Goal: Find specific page/section: Find specific page/section

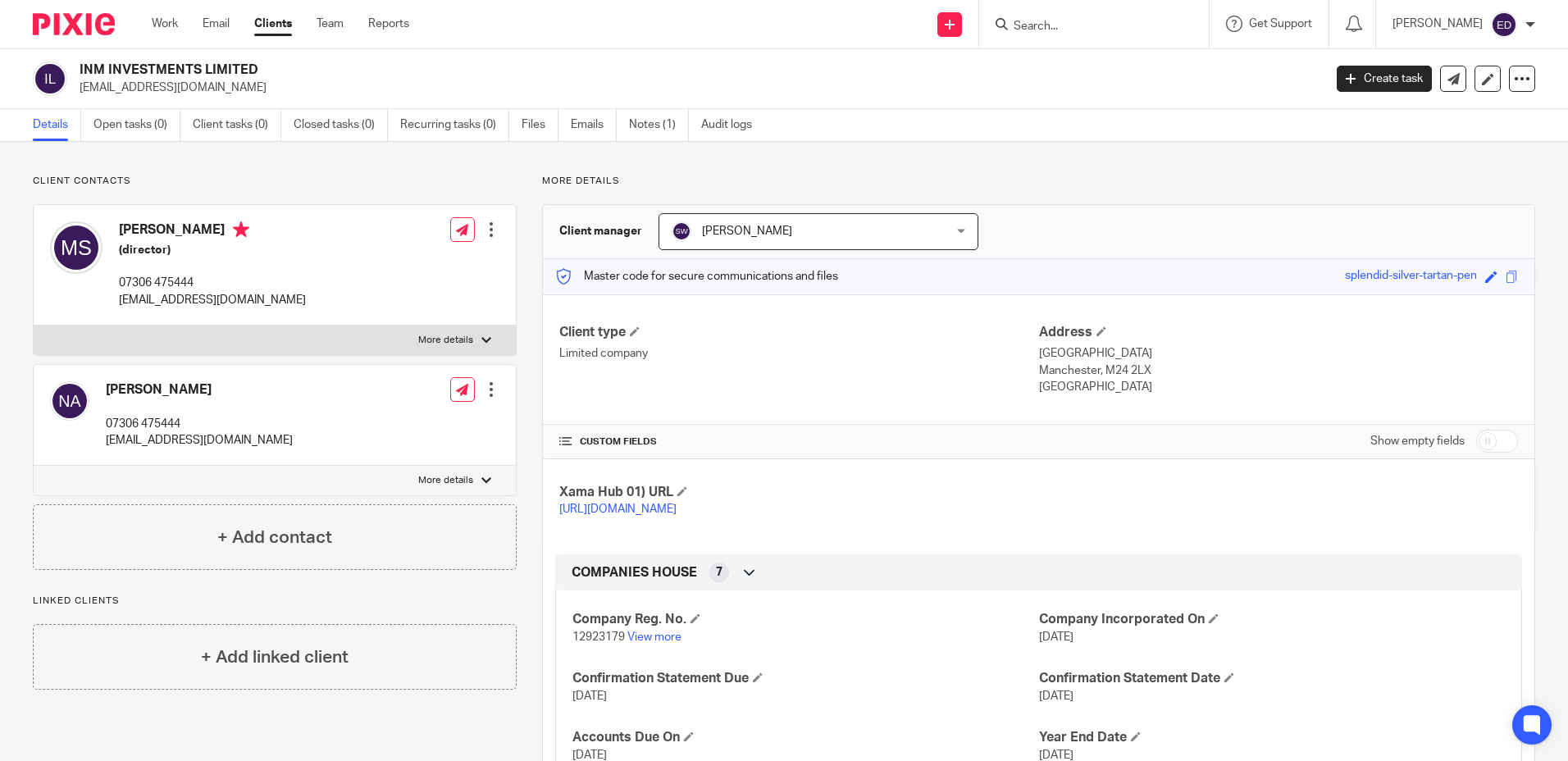
scroll to position [164, 0]
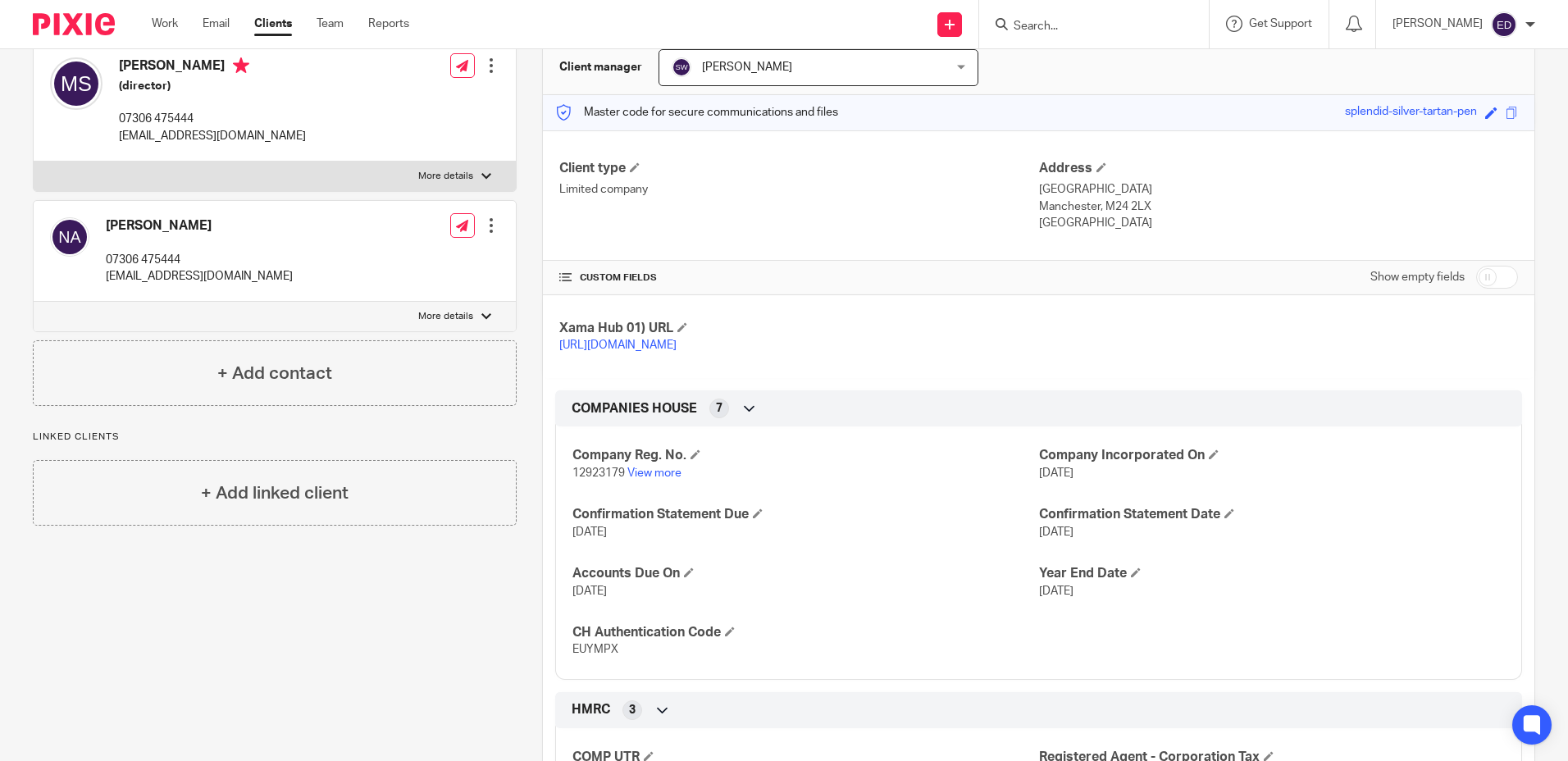
click at [1085, 26] on input "Search" at bounding box center [1085, 27] width 148 height 15
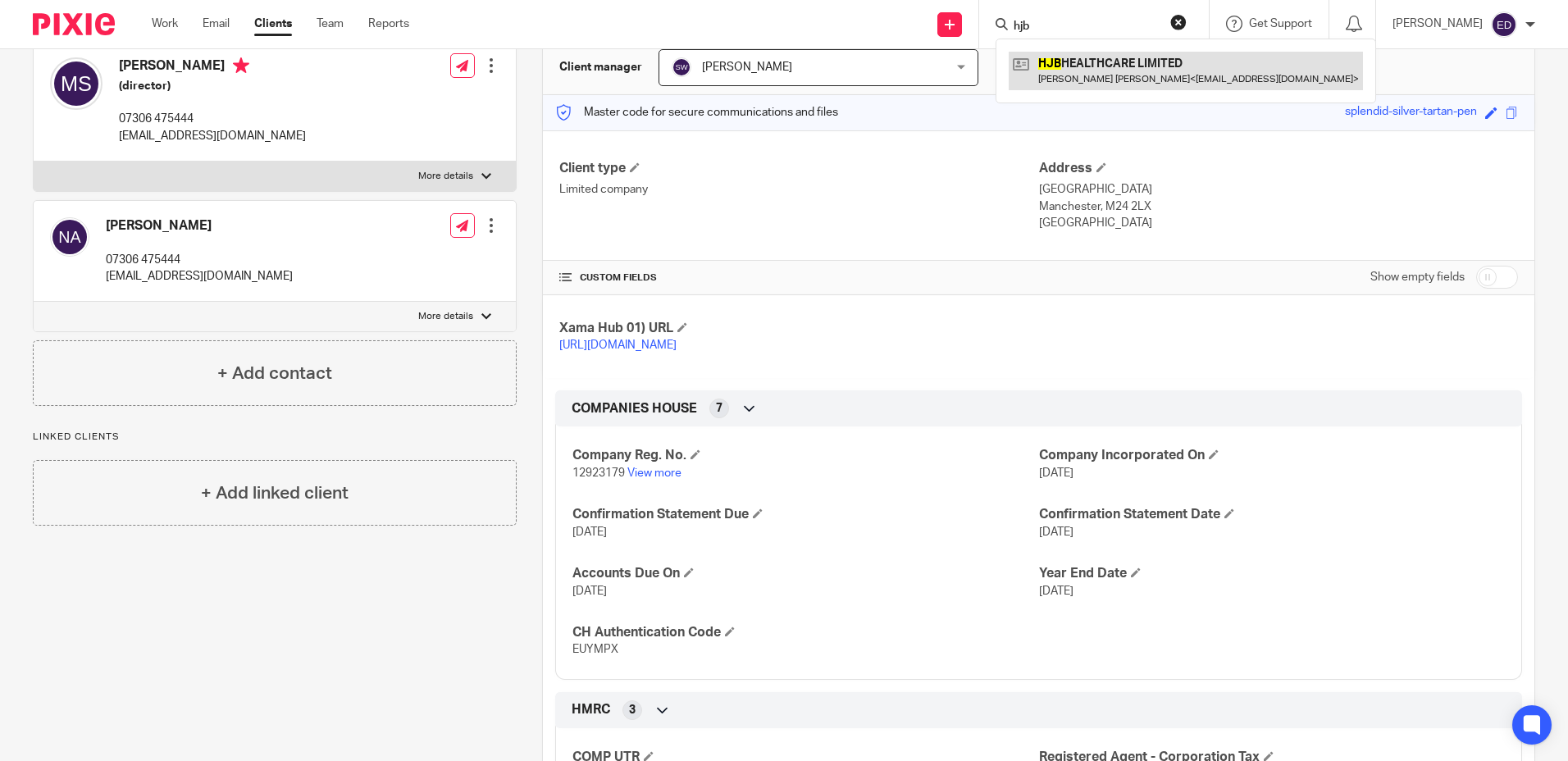
type input "hjb"
click at [1128, 63] on link at bounding box center [1186, 71] width 354 height 38
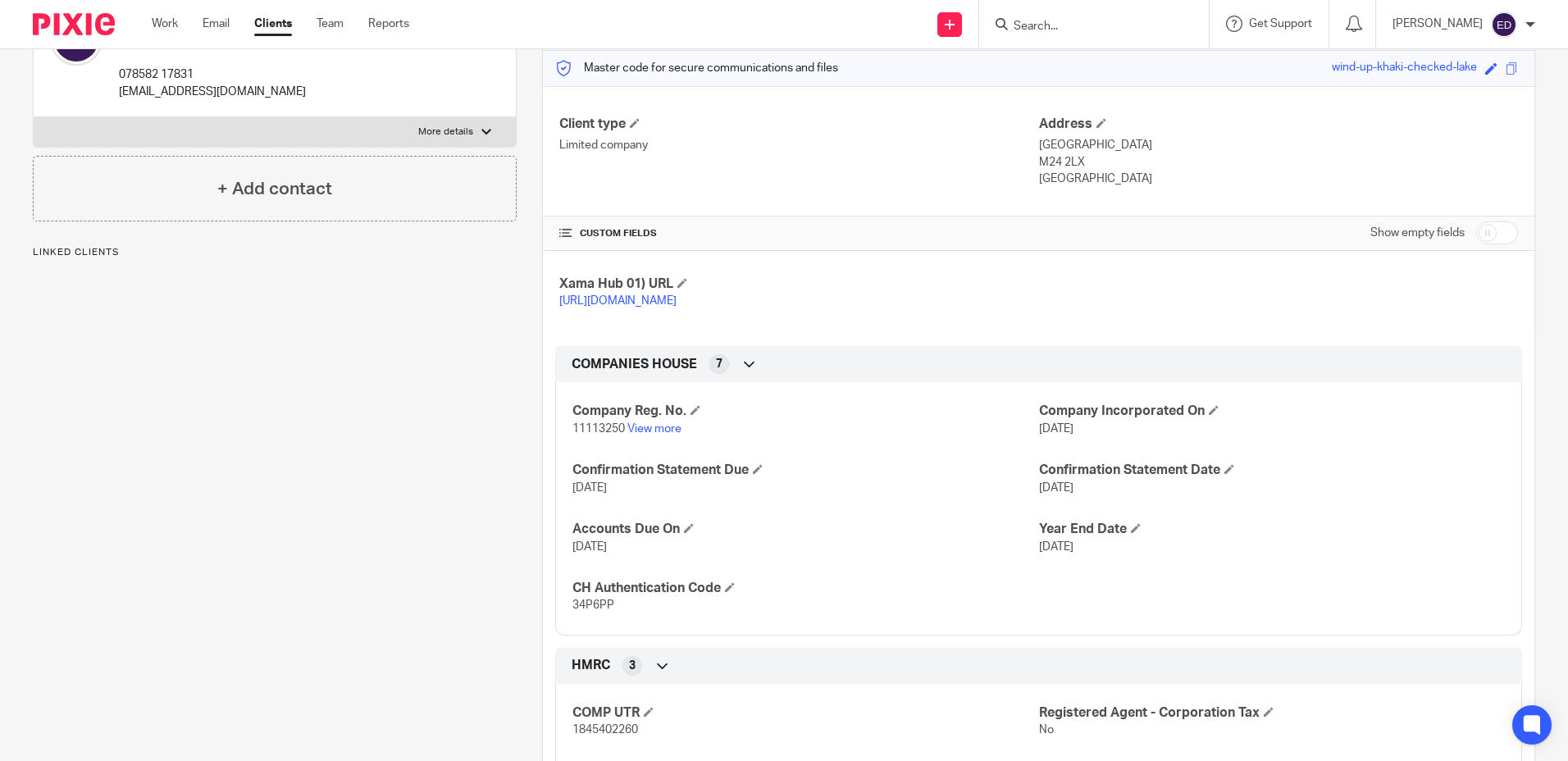
scroll to position [328, 0]
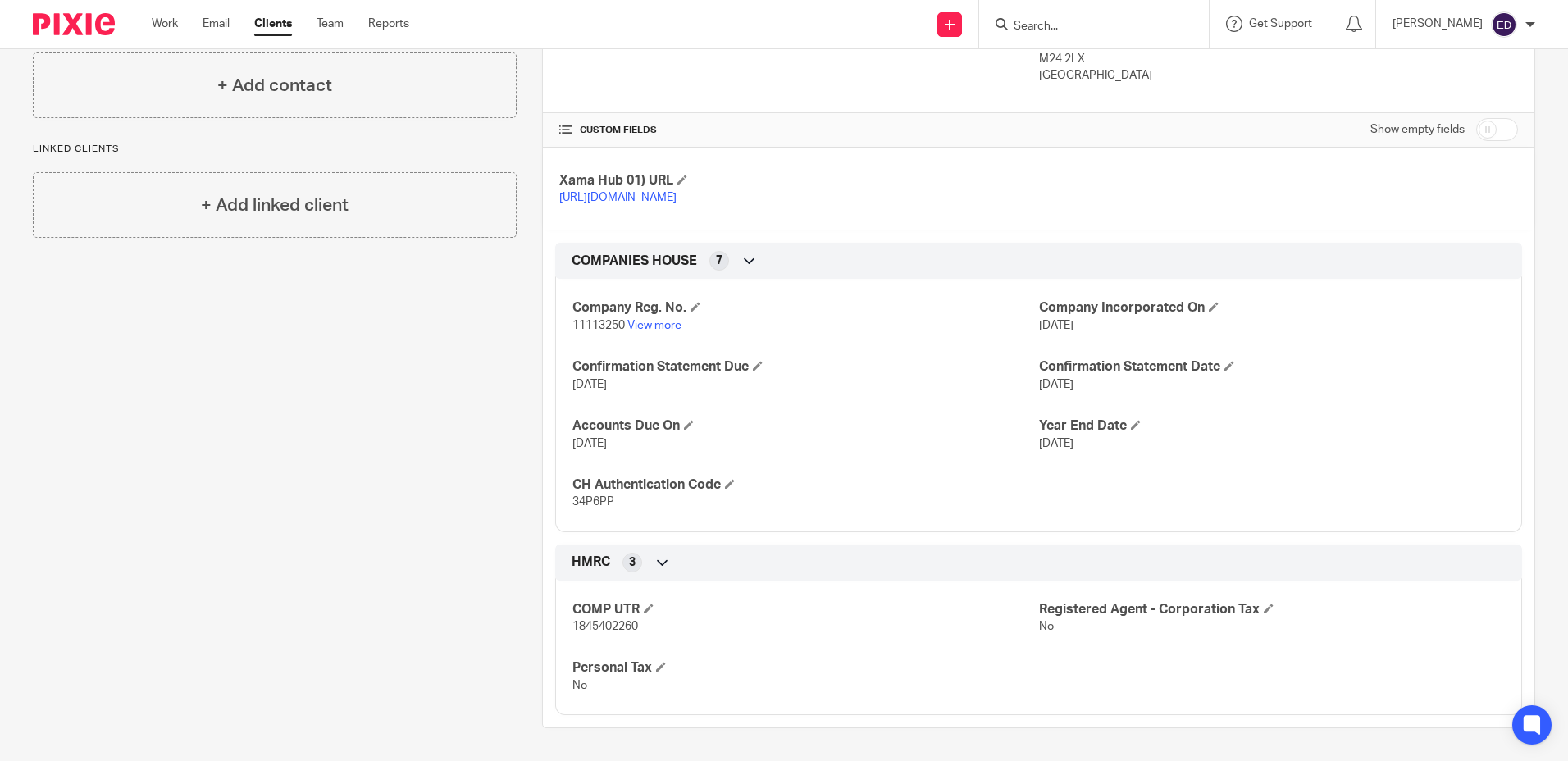
click at [592, 503] on span "34P6PP" at bounding box center [592, 501] width 42 height 11
copy span "34P6PP"
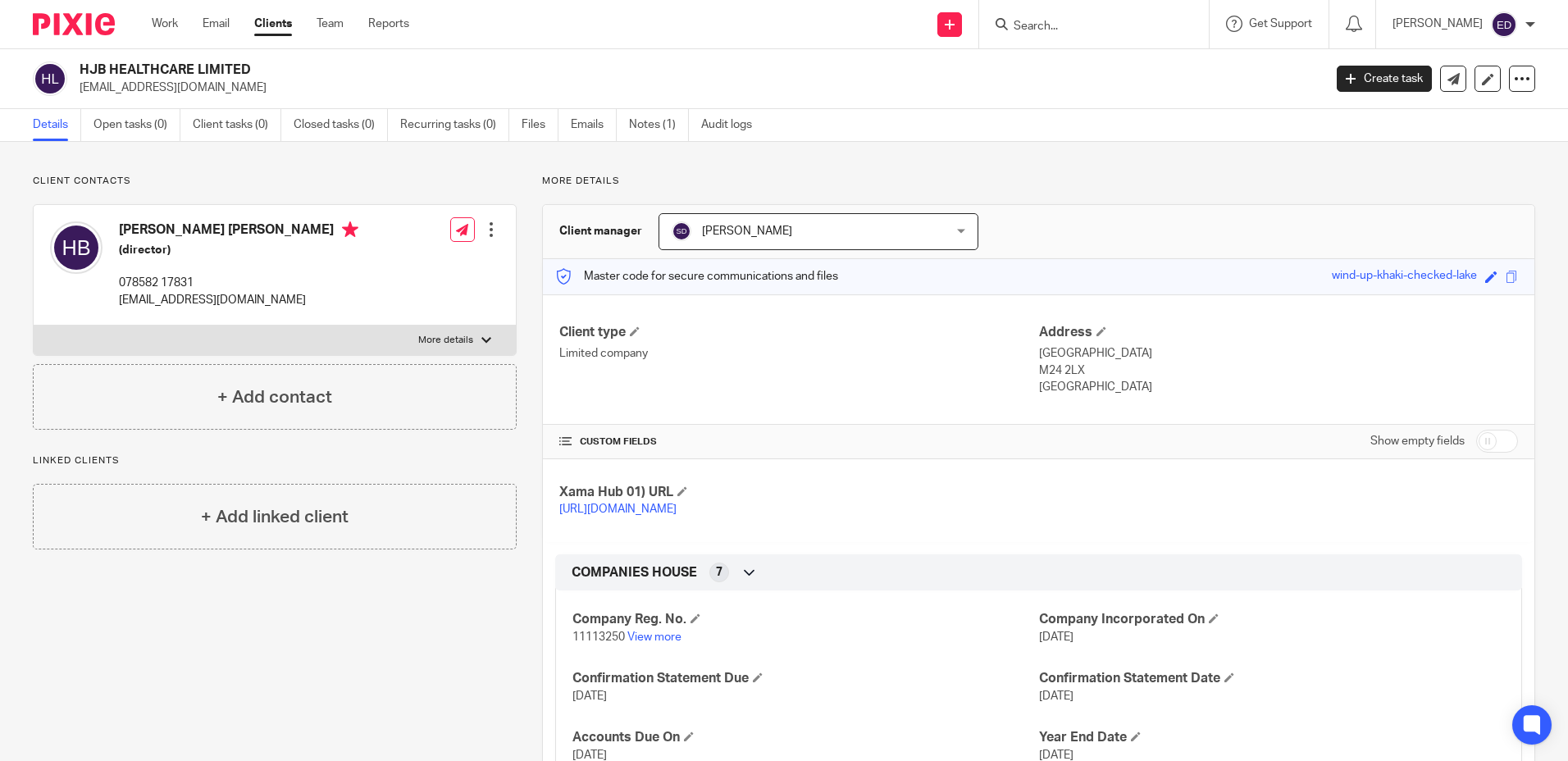
scroll to position [329, 0]
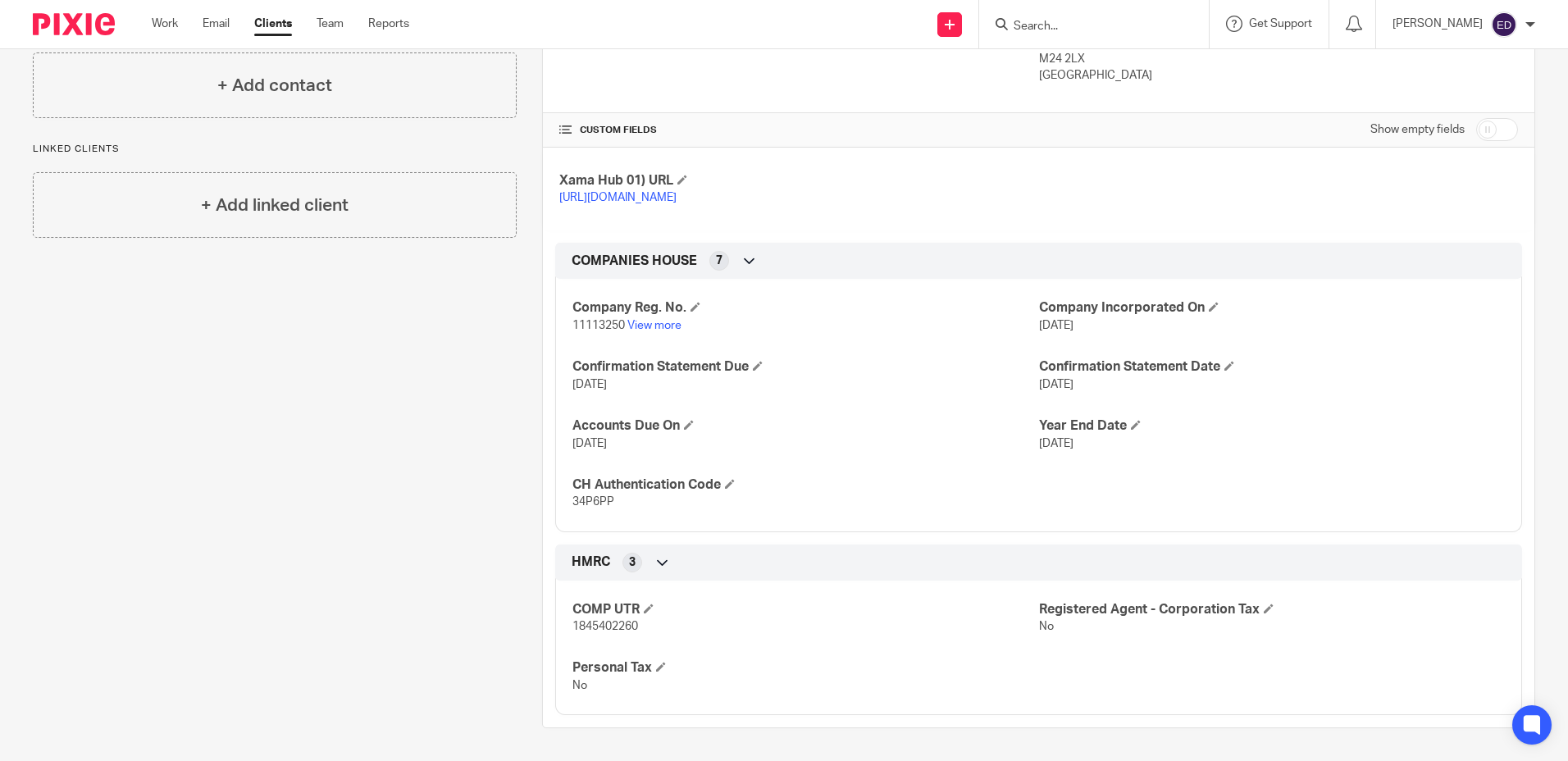
drag, startPoint x: 350, startPoint y: 356, endPoint x: 404, endPoint y: 9, distance: 351.2
click at [350, 355] on div "Client contacts [PERSON_NAME] [PERSON_NAME] (director) 078582 17831 [EMAIL_ADDR…" at bounding box center [262, 296] width 510 height 865
